Goal: Information Seeking & Learning: Check status

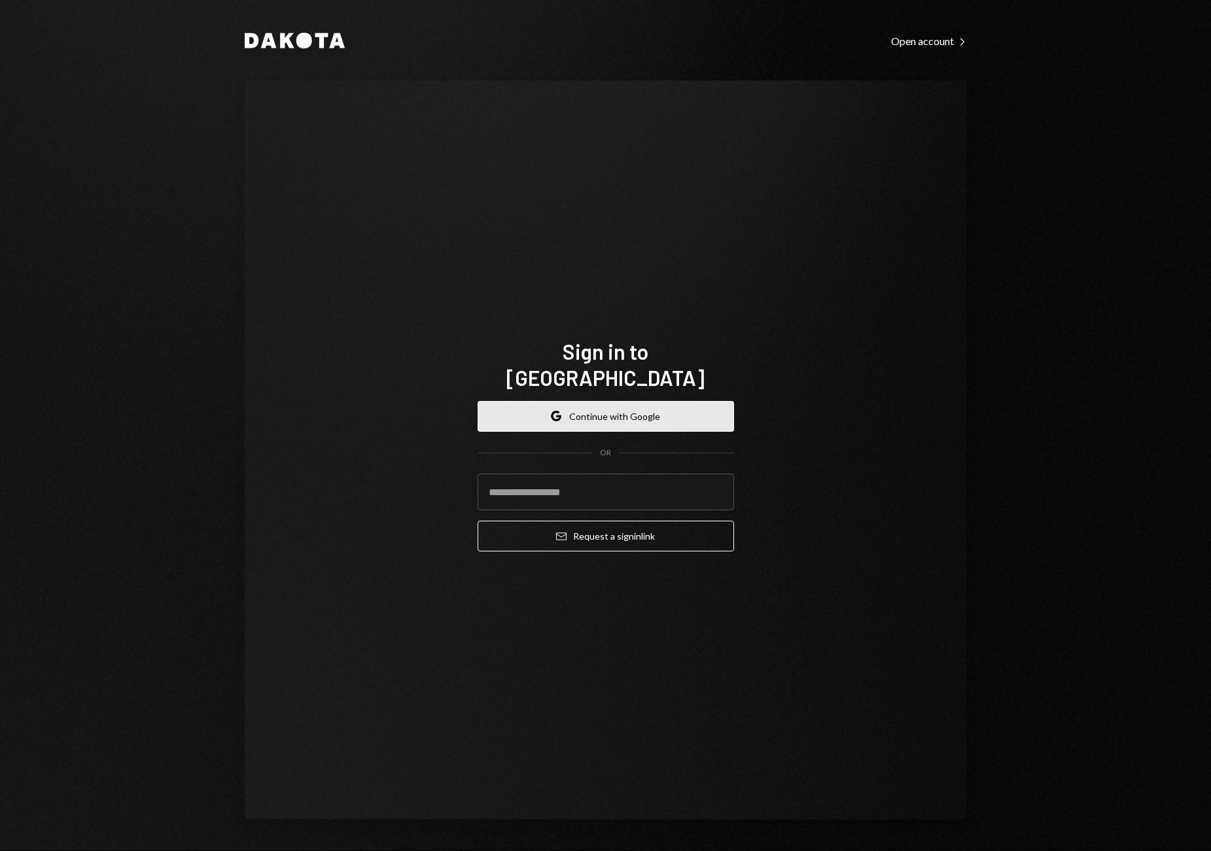
click at [648, 409] on button "Google Continue with Google" at bounding box center [606, 416] width 257 height 31
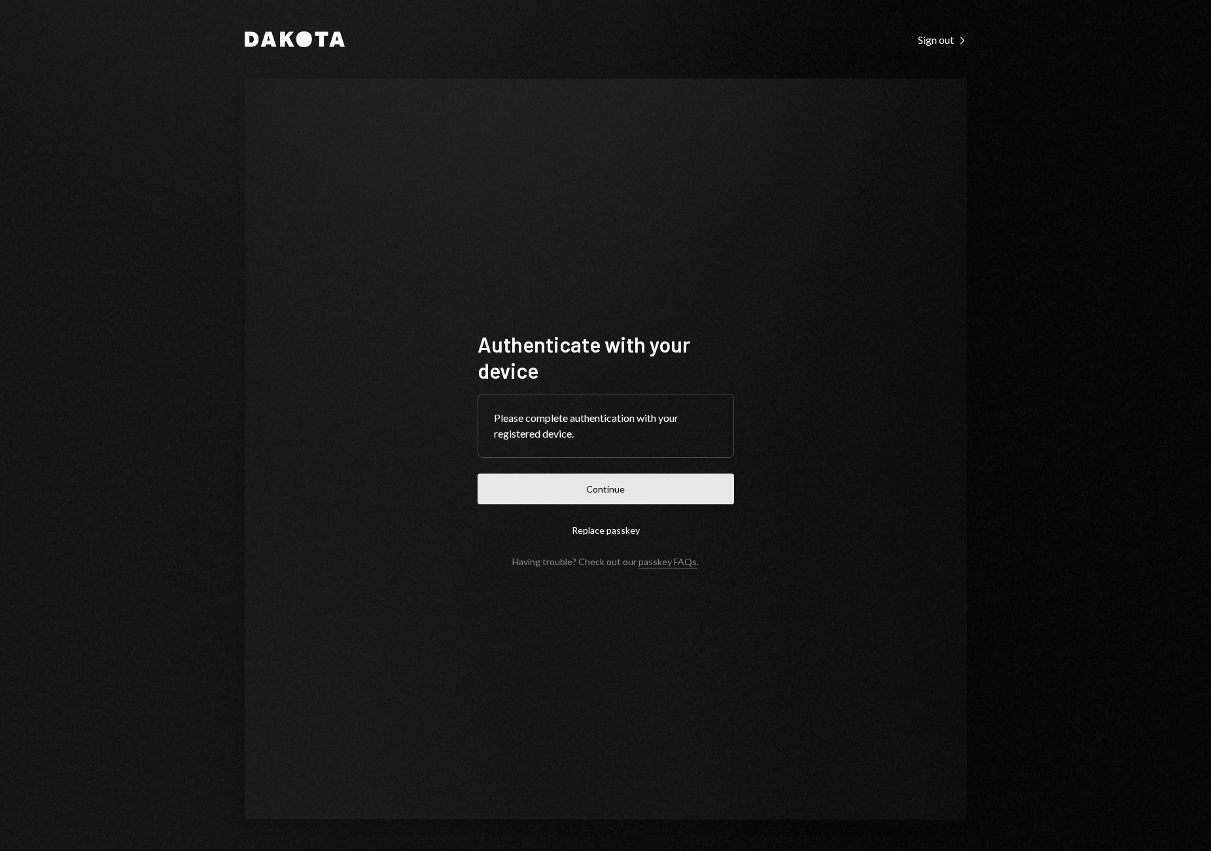
click at [617, 490] on button "Continue" at bounding box center [606, 489] width 257 height 31
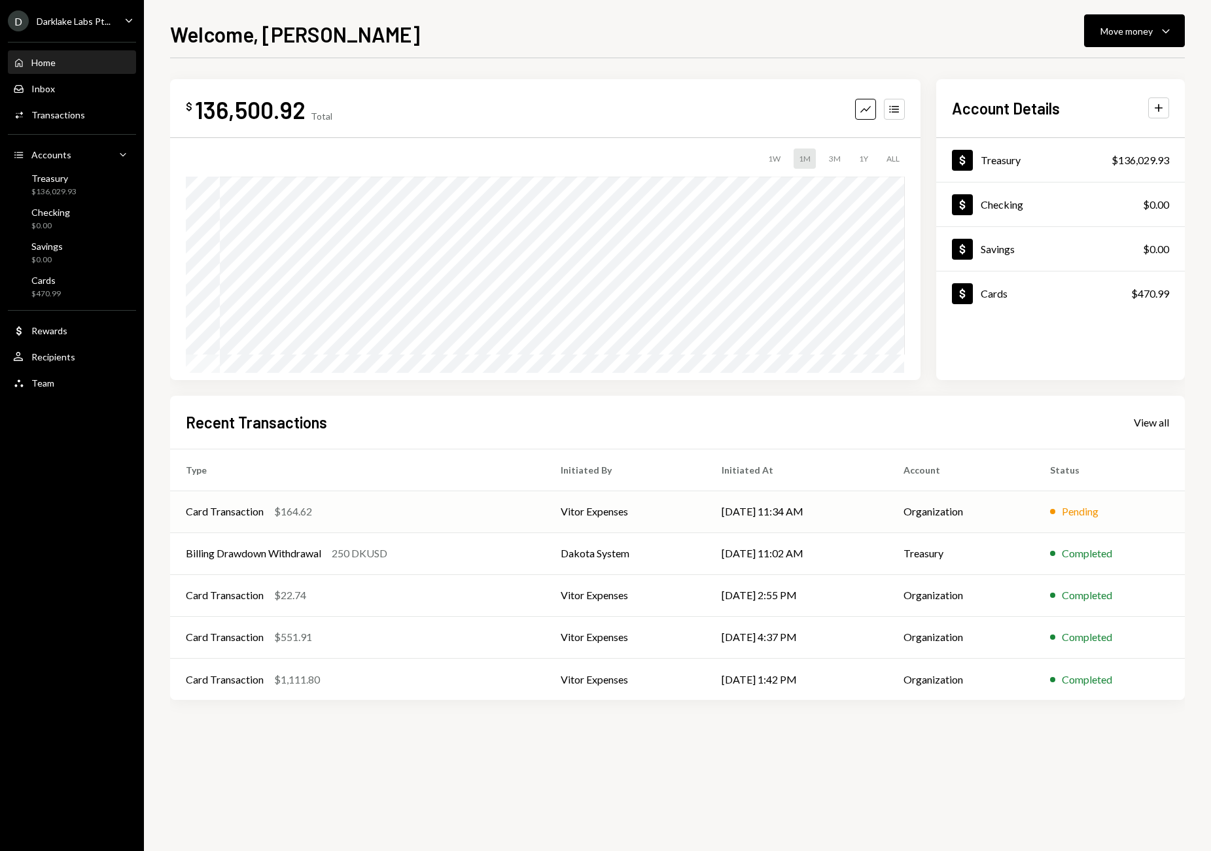
click at [1016, 521] on td "Organization" at bounding box center [961, 512] width 147 height 42
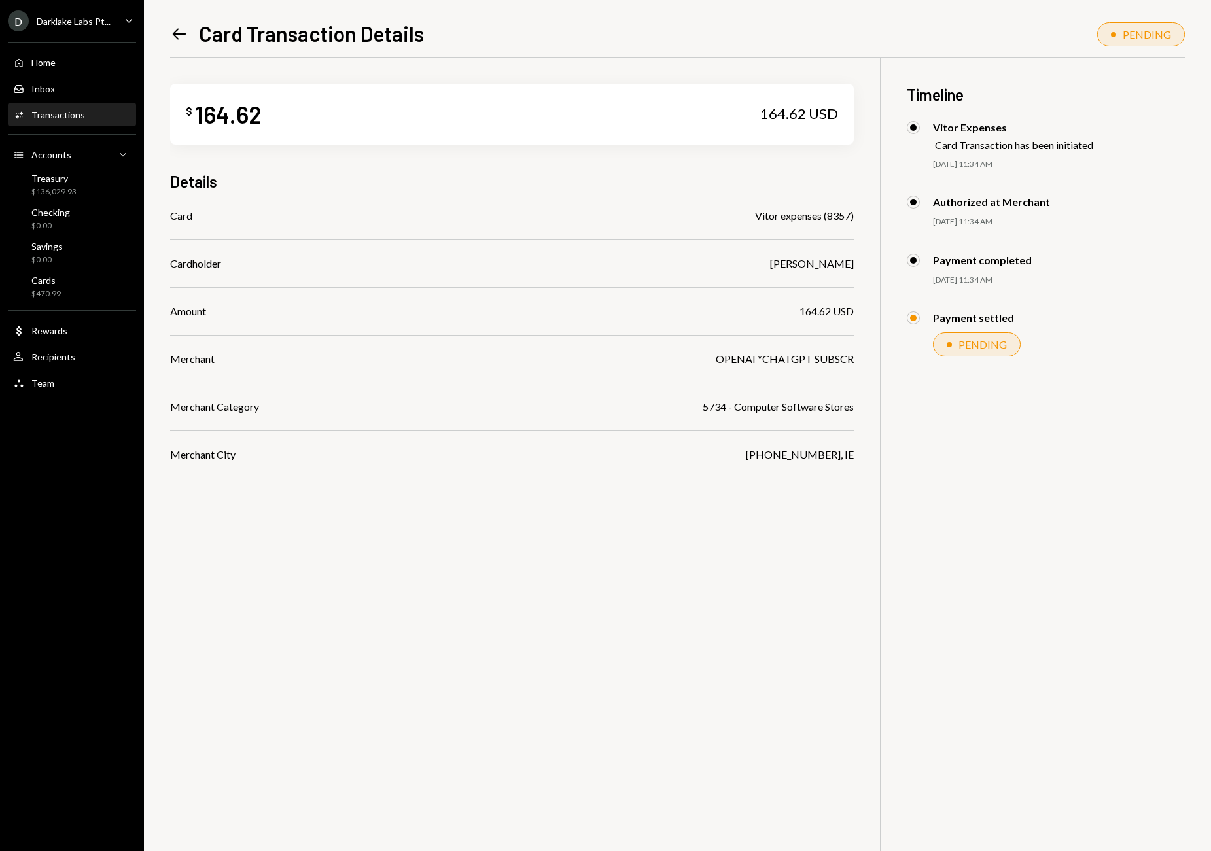
click at [177, 31] on icon "Left Arrow" at bounding box center [179, 34] width 18 height 18
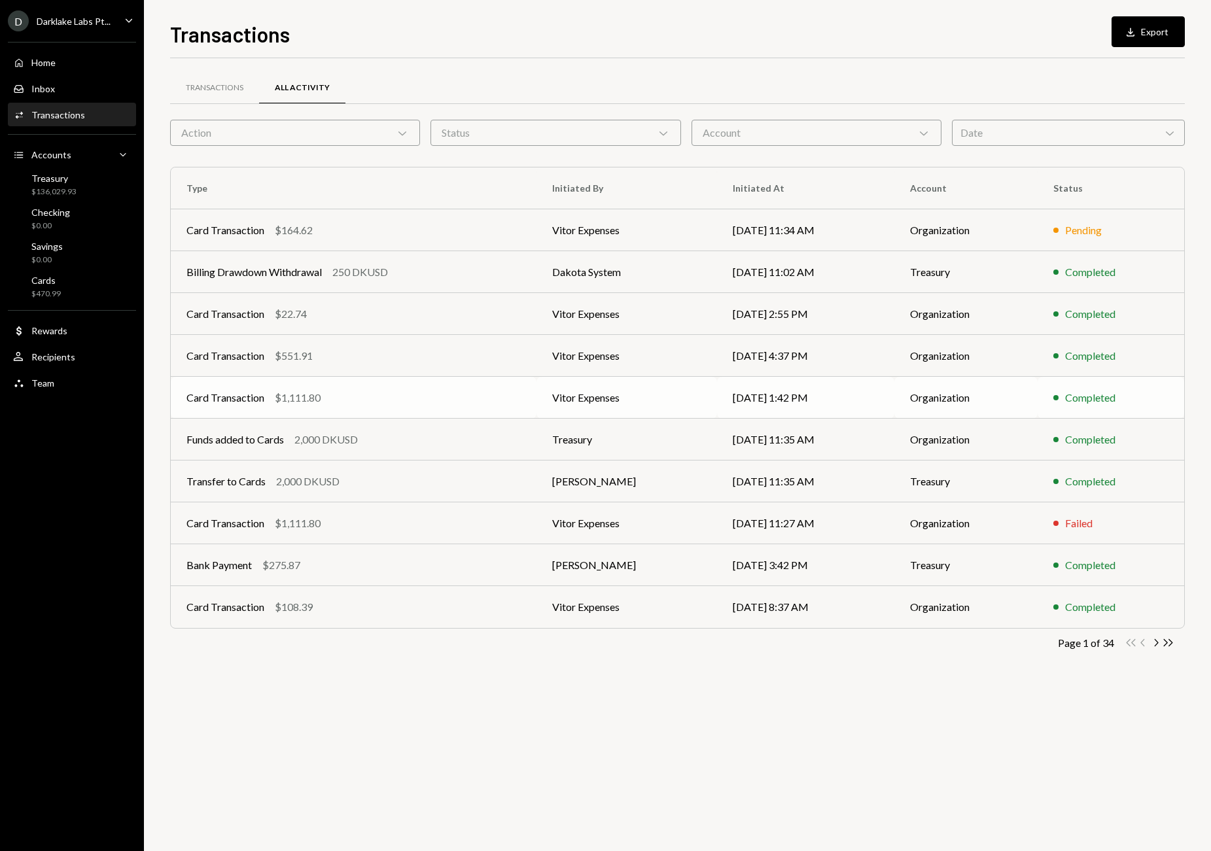
click at [918, 395] on td "Organization" at bounding box center [966, 398] width 143 height 42
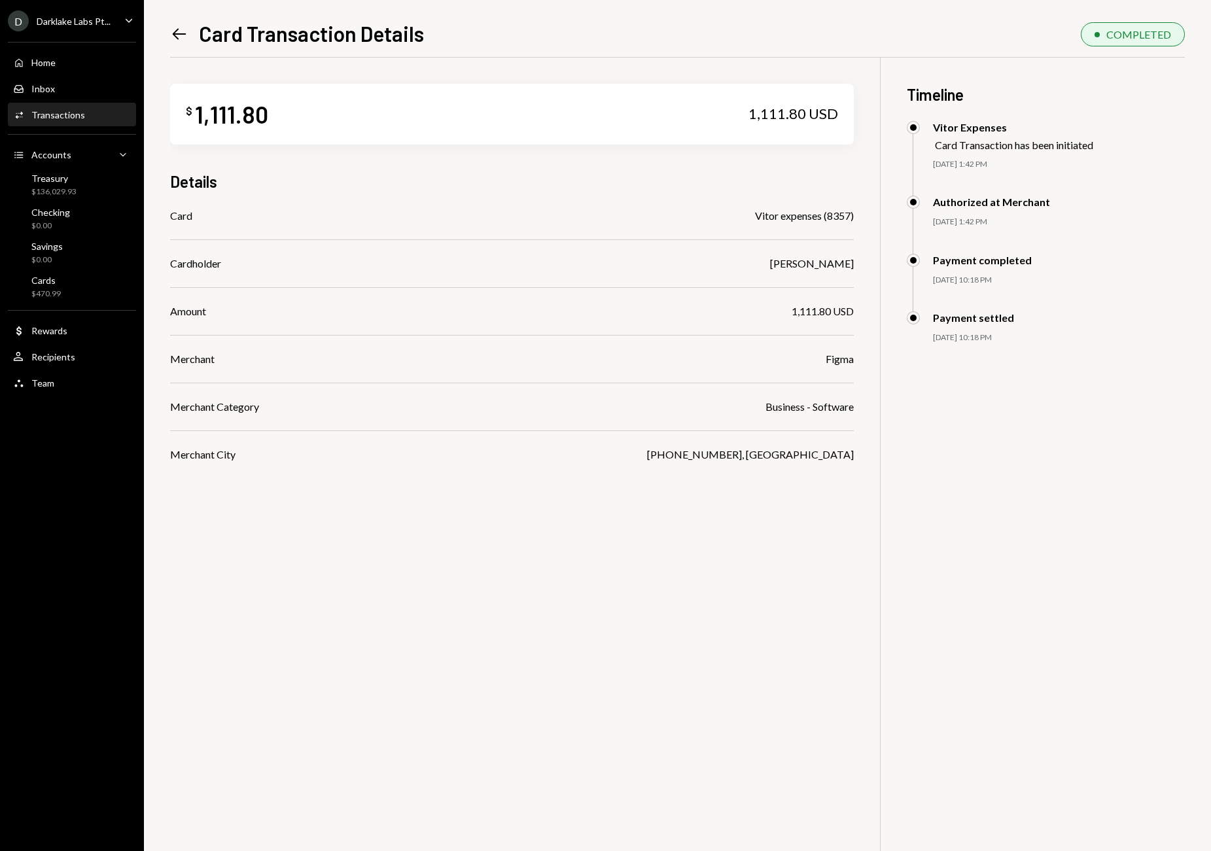
click at [181, 31] on icon "Left Arrow" at bounding box center [179, 34] width 18 height 18
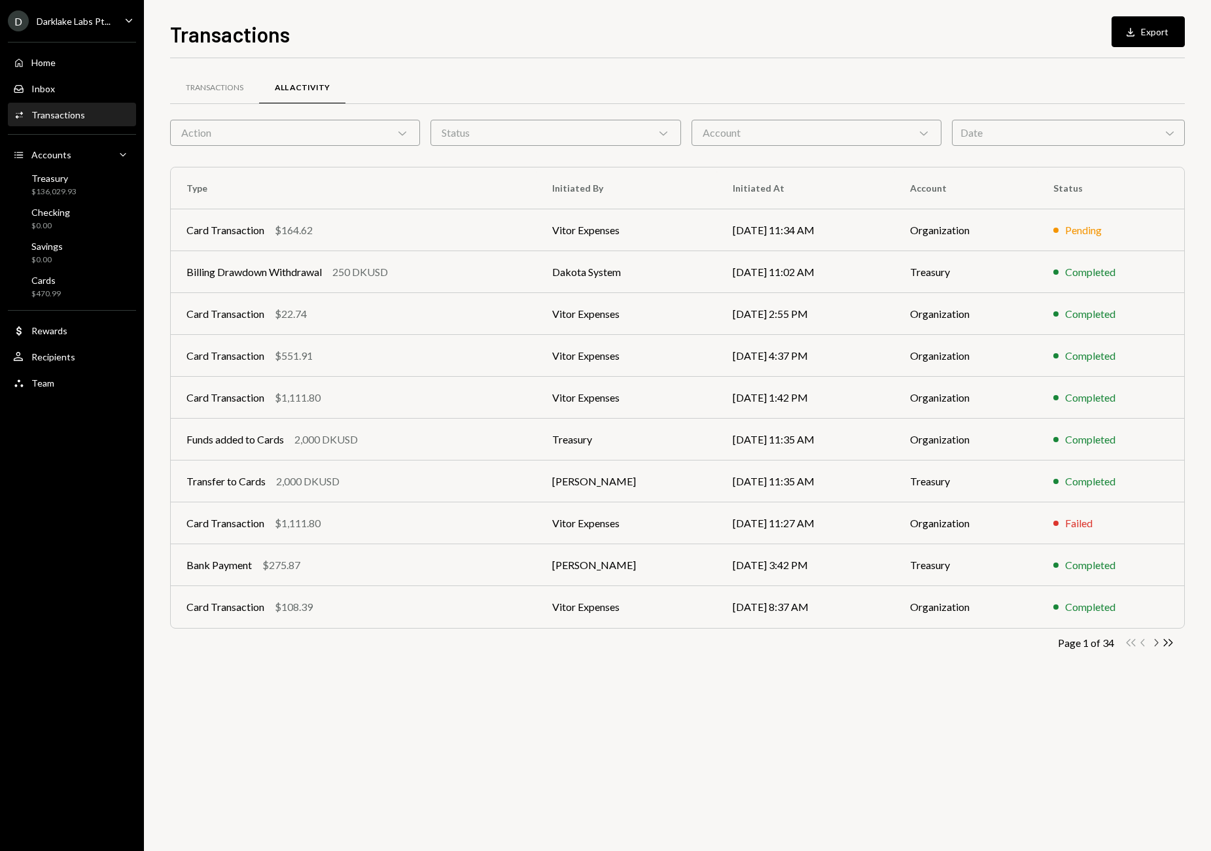
click at [1156, 645] on icon "button" at bounding box center [1157, 642] width 4 height 7
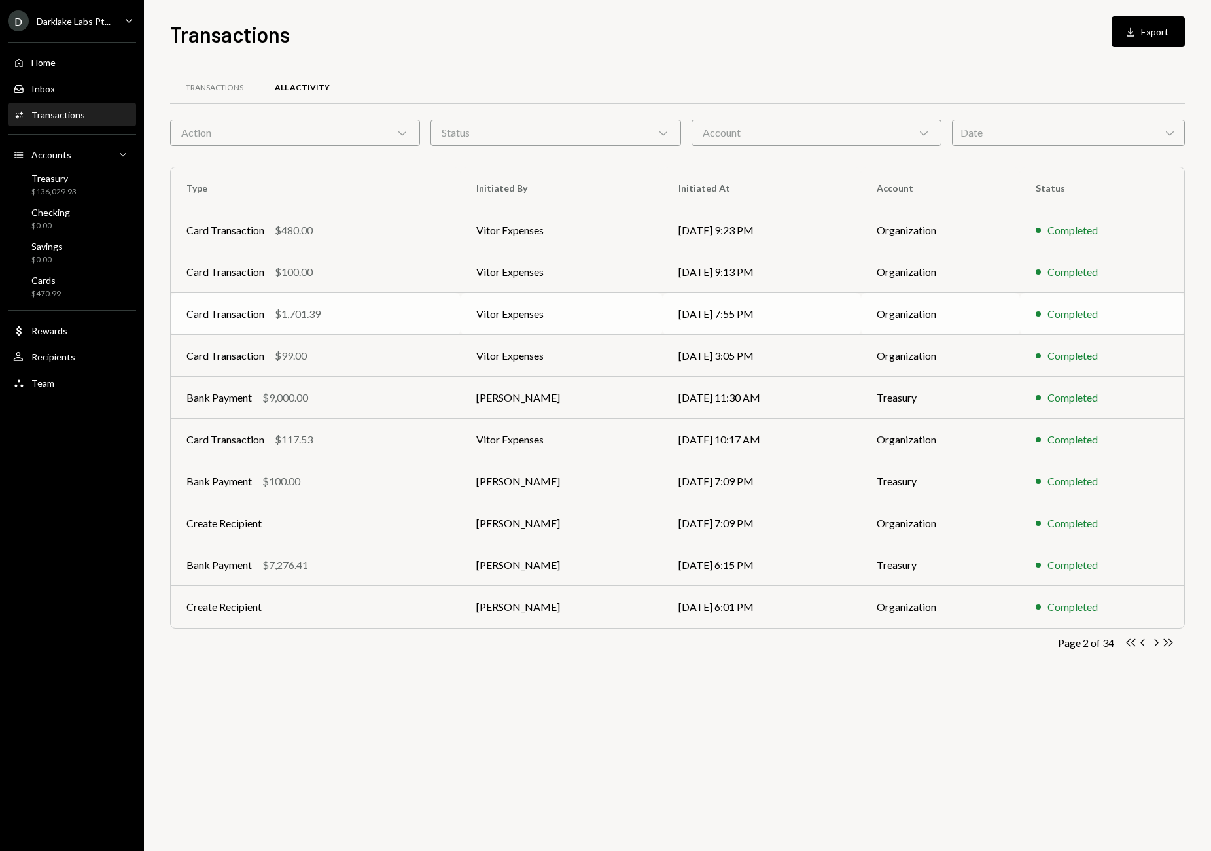
click at [454, 302] on td "Card Transaction $1,701.39" at bounding box center [316, 314] width 290 height 42
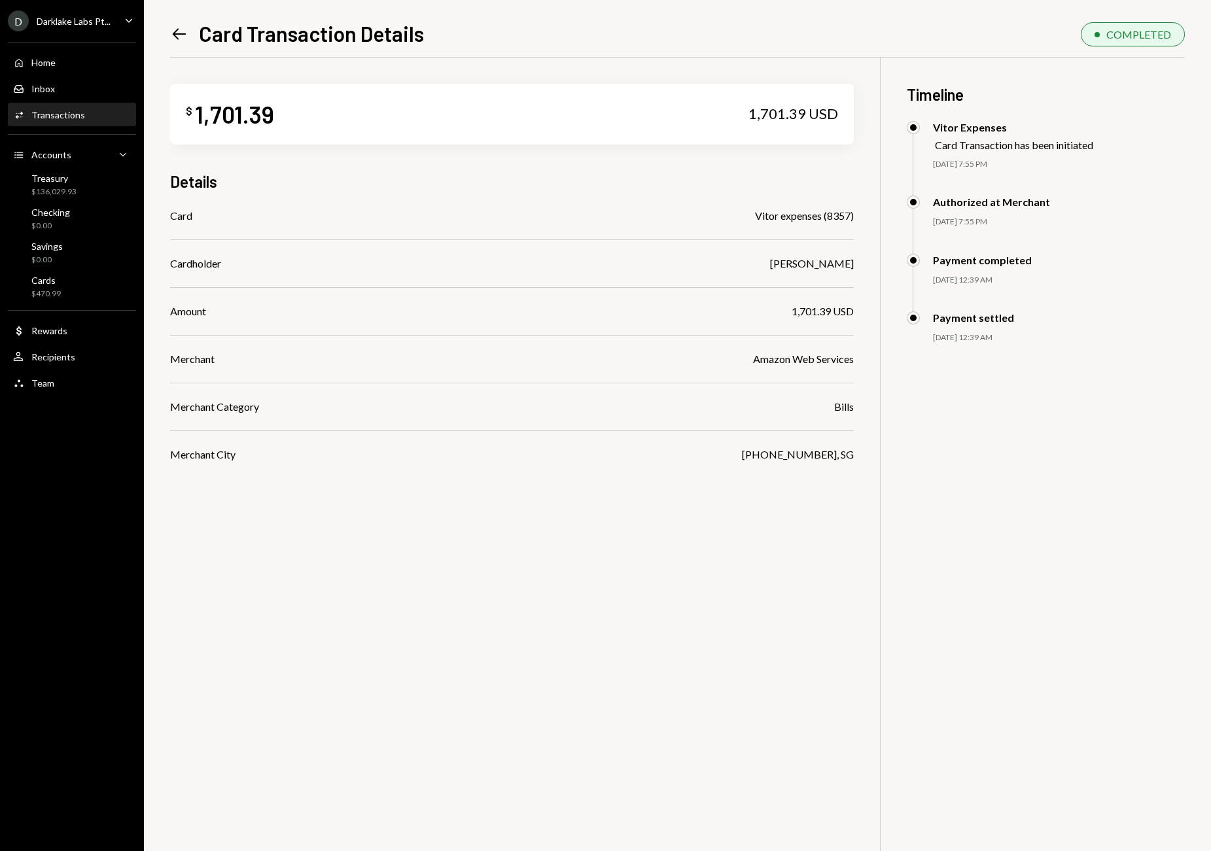
click at [179, 30] on icon "Left Arrow" at bounding box center [179, 34] width 18 height 18
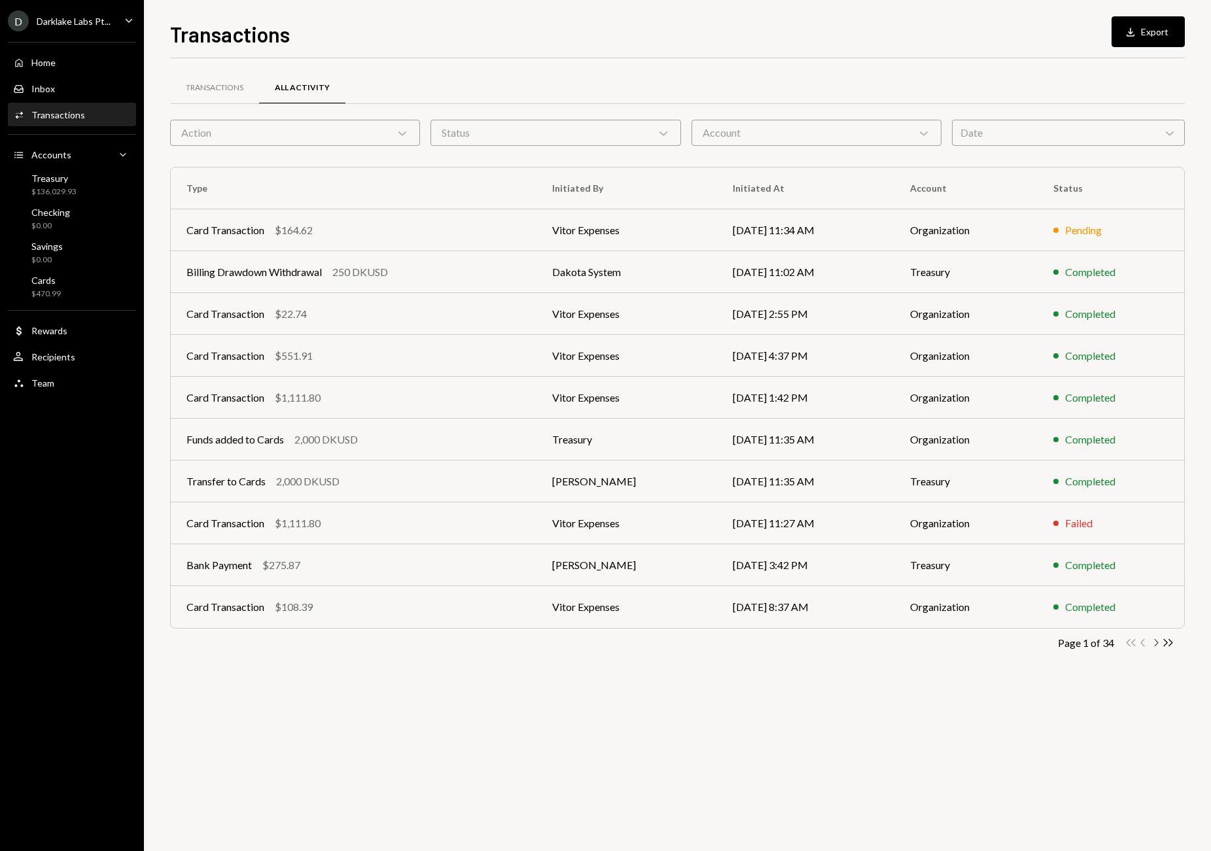
click at [1154, 646] on icon "Chevron Right" at bounding box center [1156, 643] width 12 height 12
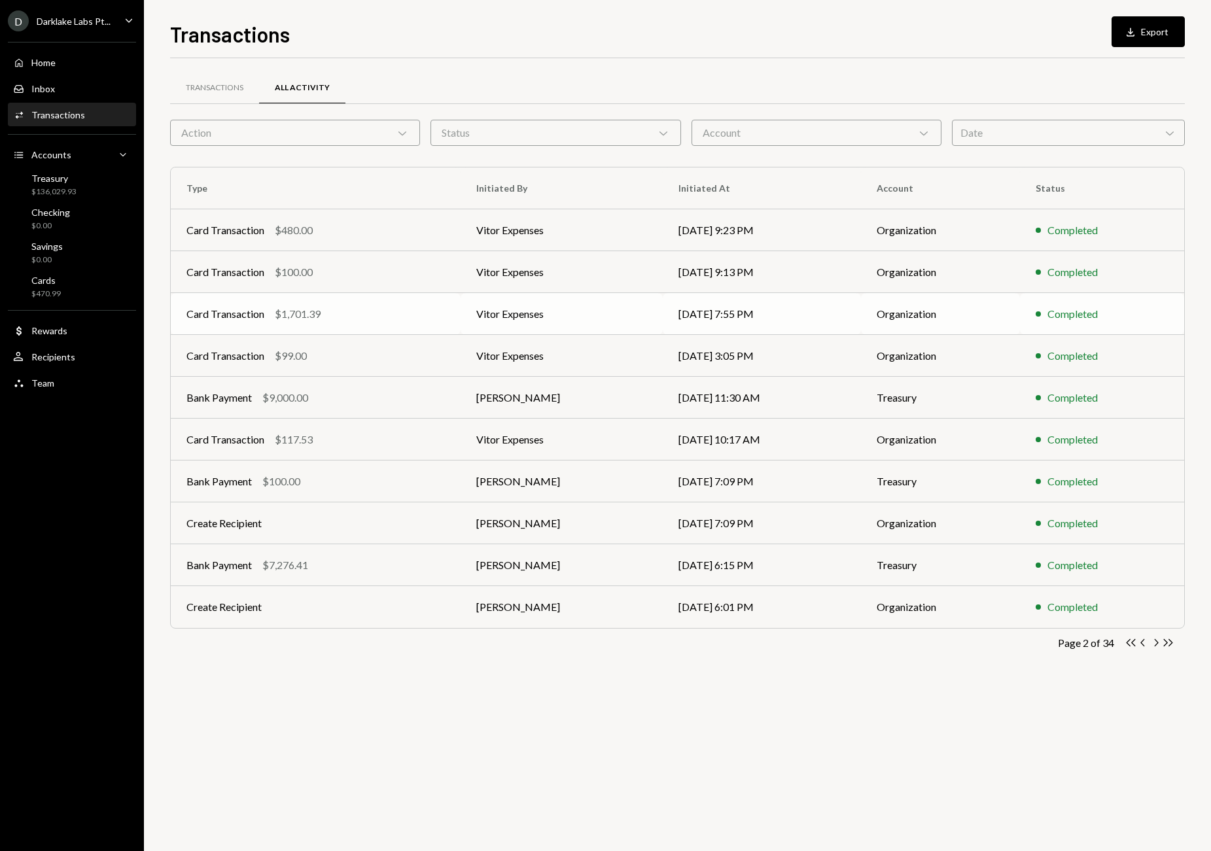
click at [686, 313] on td "[DATE] 7:55 PM" at bounding box center [762, 314] width 198 height 42
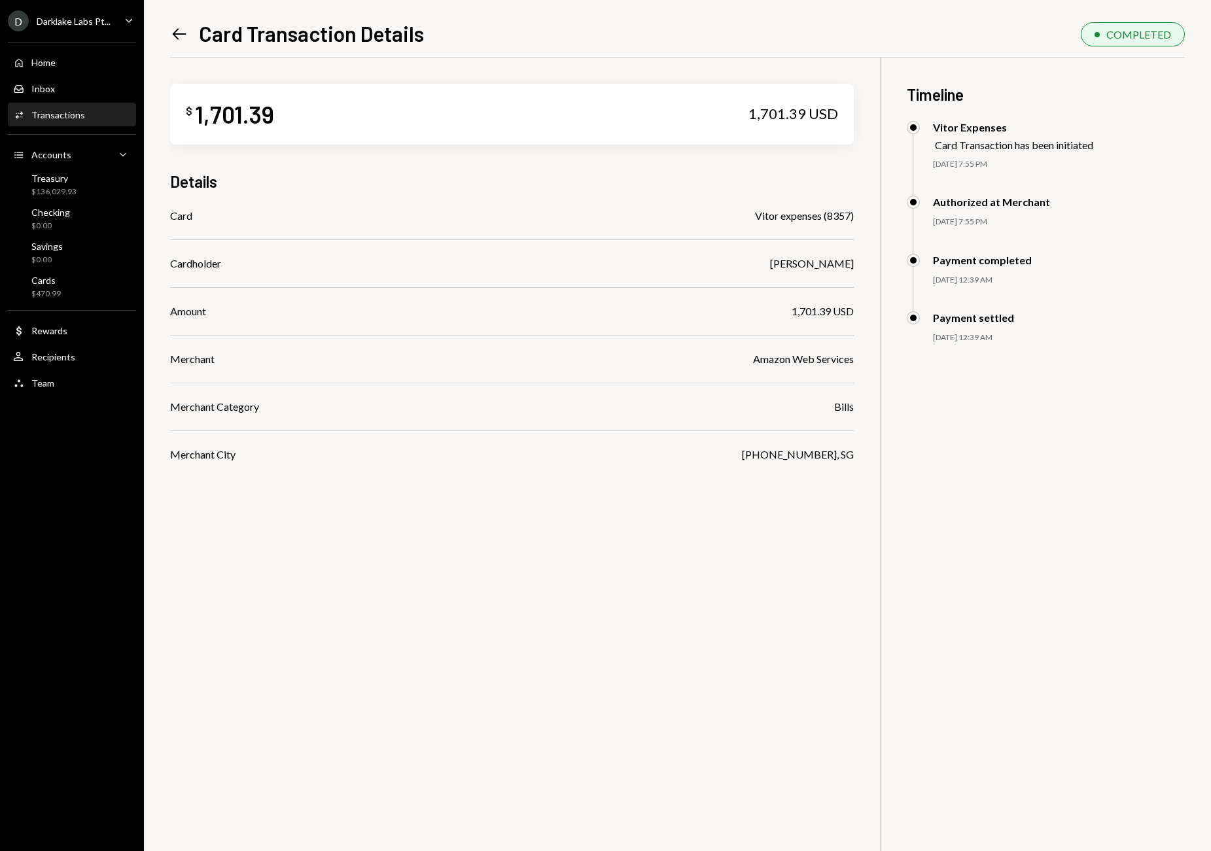
click at [182, 29] on icon "Left Arrow" at bounding box center [179, 34] width 18 height 18
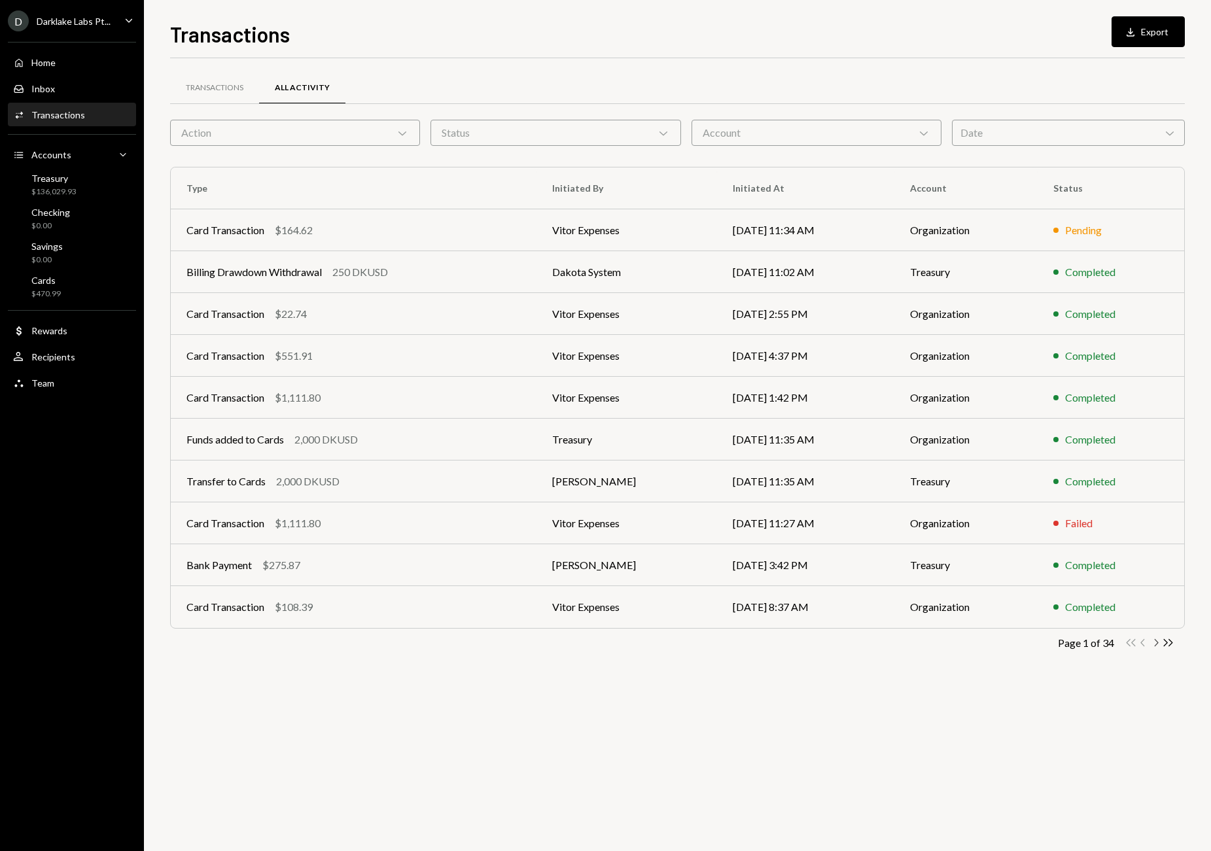
click at [1156, 646] on icon "Chevron Right" at bounding box center [1156, 643] width 12 height 12
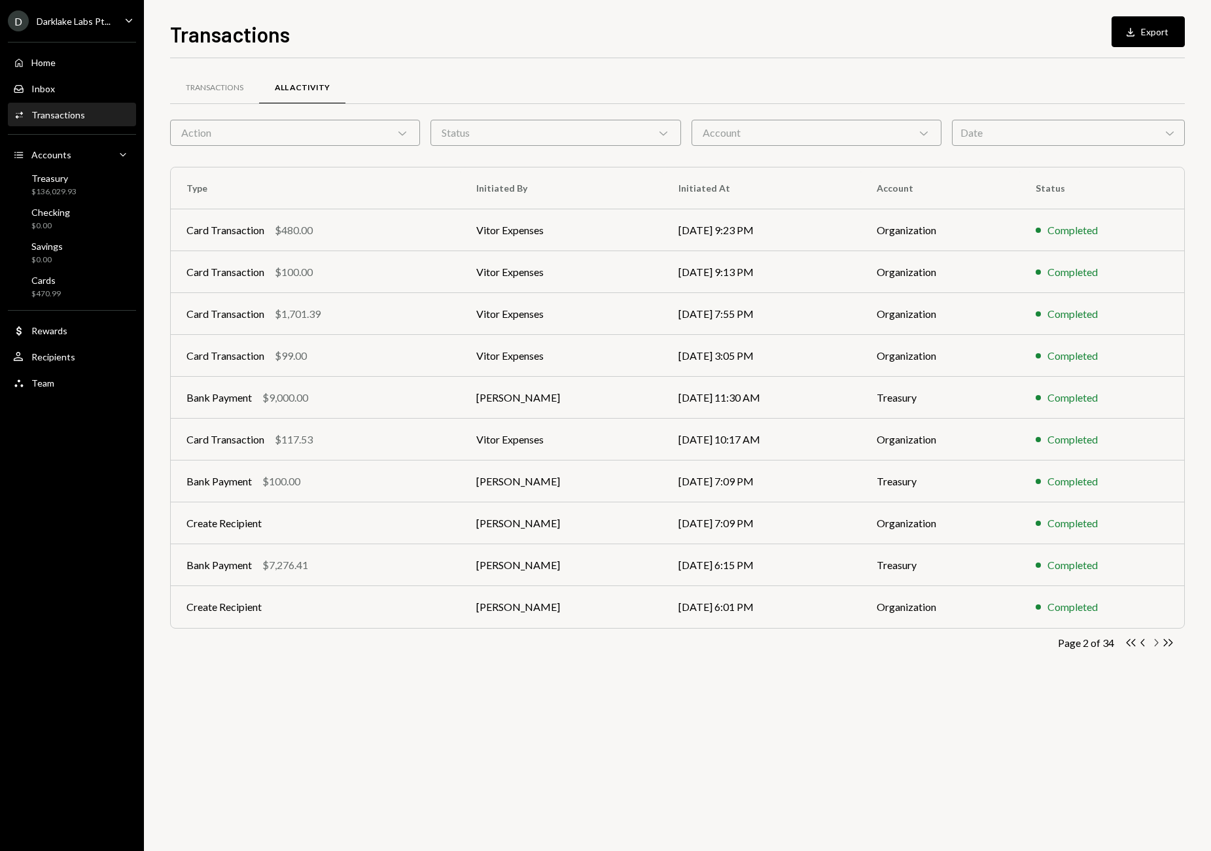
click at [1156, 646] on icon "Chevron Right" at bounding box center [1156, 643] width 12 height 12
